Goal: Find specific fact

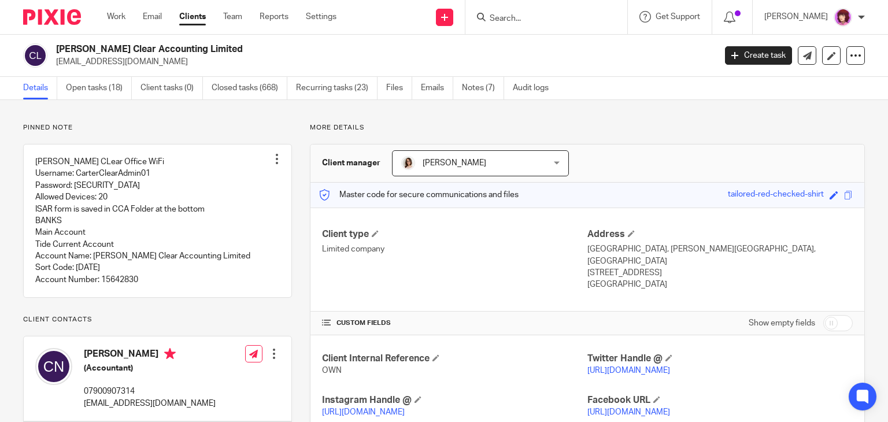
scroll to position [4, 0]
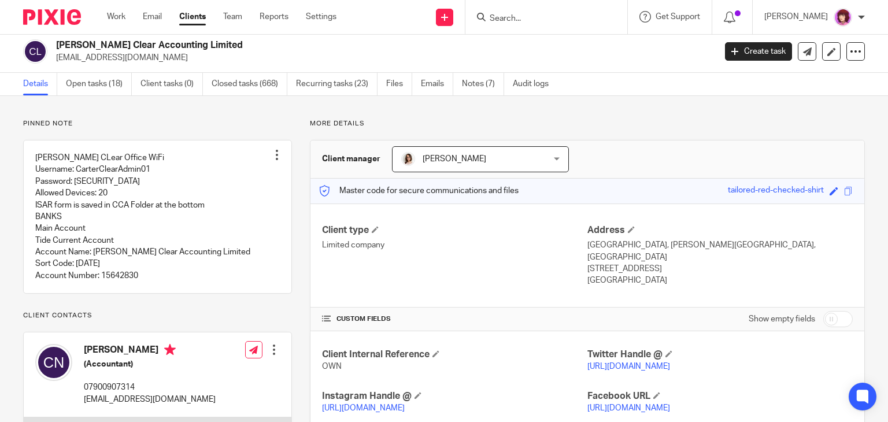
click at [529, 14] on input "Search" at bounding box center [540, 19] width 104 height 10
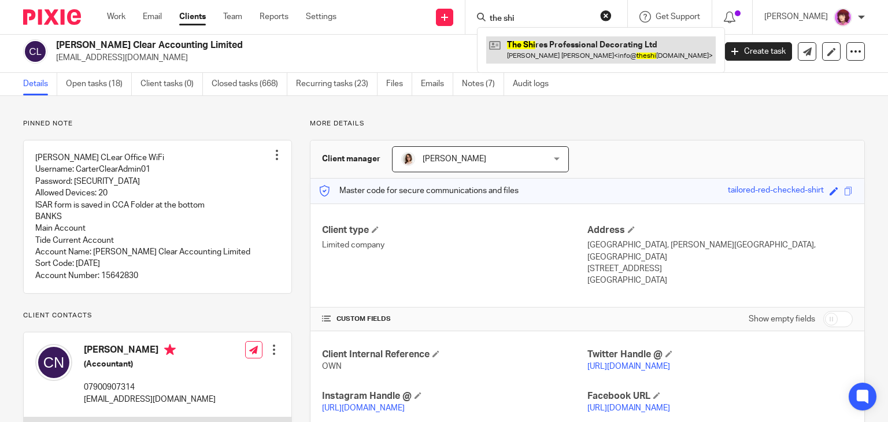
type input "the shi"
click at [552, 49] on link at bounding box center [600, 49] width 229 height 27
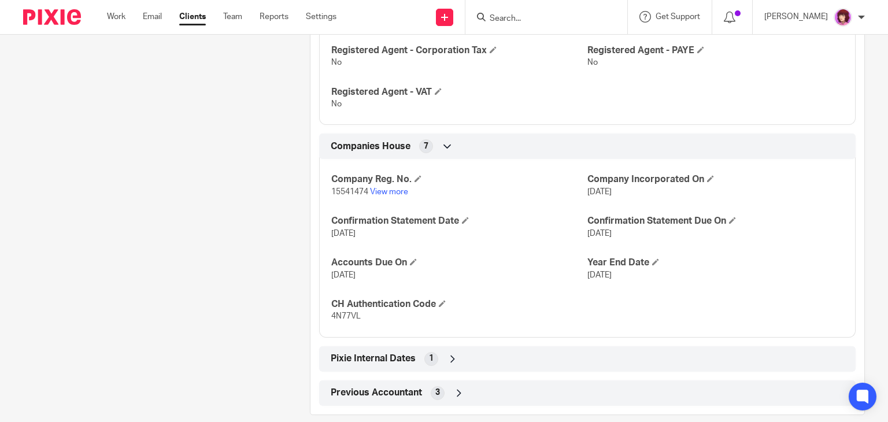
scroll to position [567, 0]
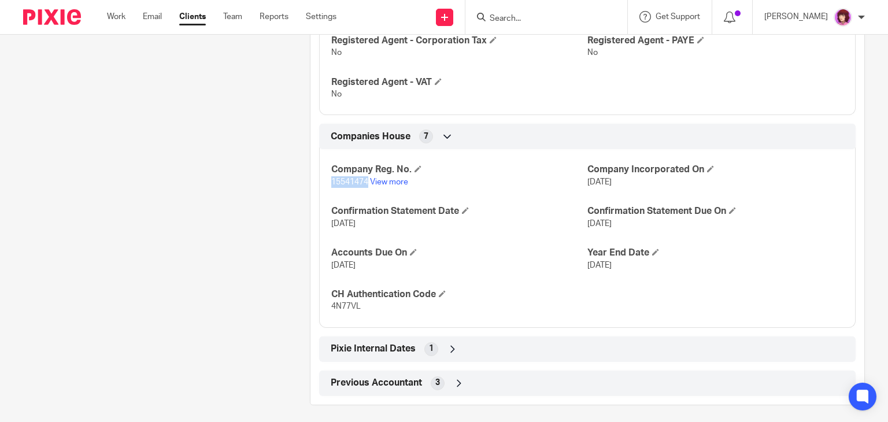
drag, startPoint x: 329, startPoint y: 181, endPoint x: 366, endPoint y: 185, distance: 37.3
click at [366, 185] on p "15541474 View more" at bounding box center [459, 182] width 256 height 12
copy span "15541474"
